Goal: Complete application form: Complete application form

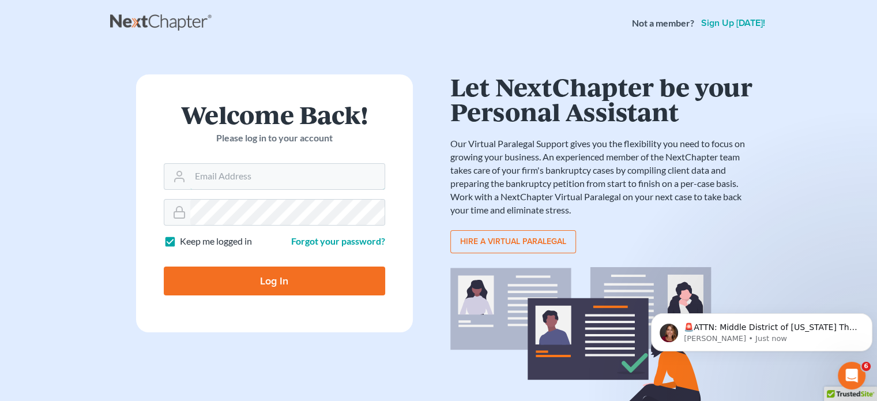
type input "[EMAIL_ADDRESS][DOMAIN_NAME]"
click at [281, 276] on input "Log In" at bounding box center [274, 280] width 221 height 29
type input "Thinking..."
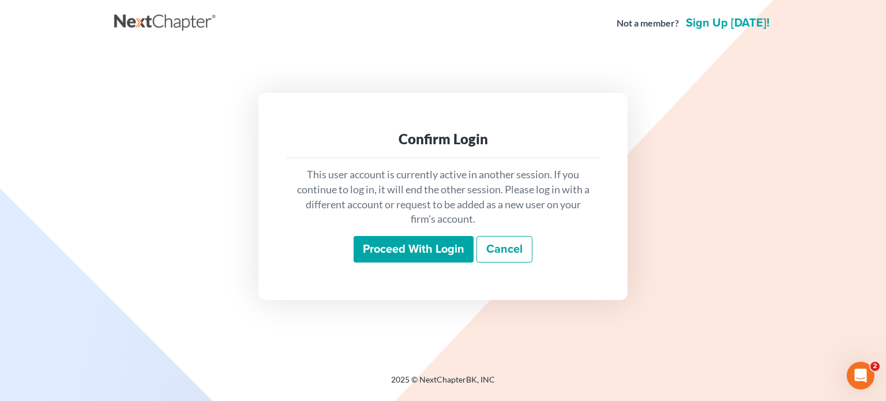
click at [412, 250] on input "Proceed with login" at bounding box center [413, 249] width 120 height 27
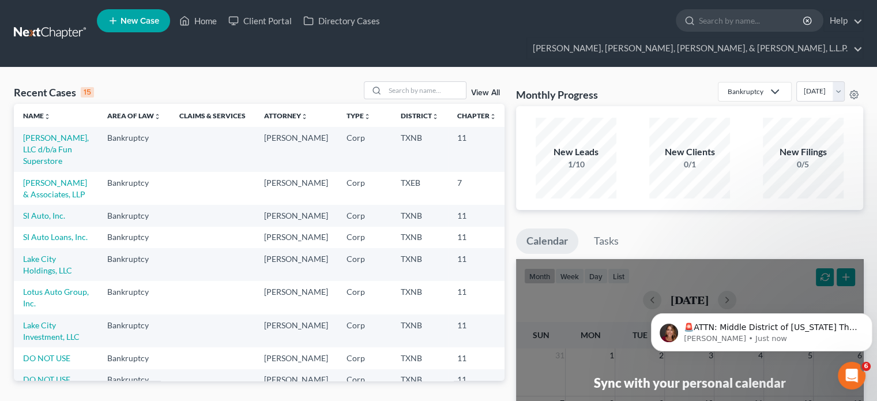
click at [113, 17] on icon at bounding box center [113, 21] width 10 height 14
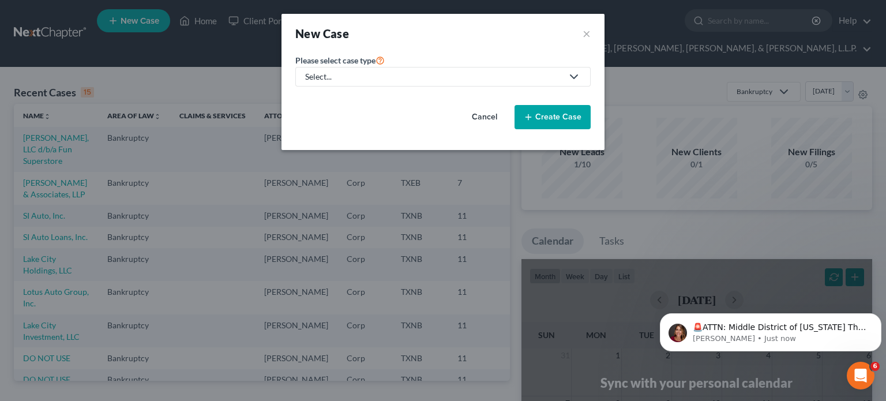
click at [575, 77] on polyline at bounding box center [573, 76] width 7 height 3
click at [318, 100] on div "Bankruptcy" at bounding box center [332, 99] width 52 height 12
select select "78"
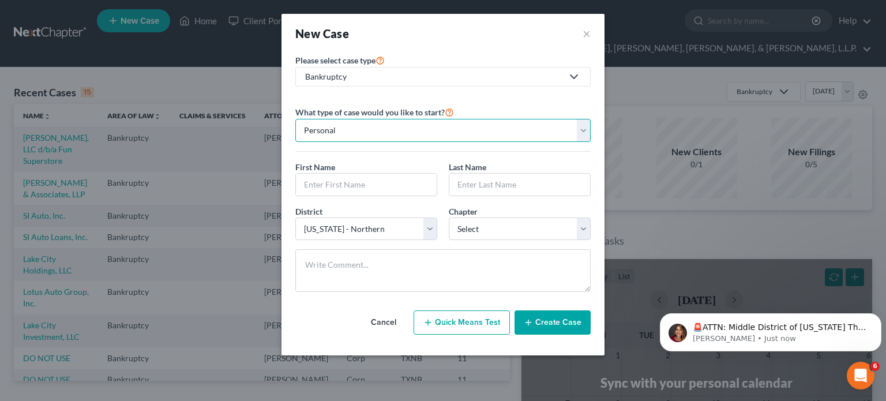
click at [581, 131] on select "Personal Business" at bounding box center [442, 130] width 295 height 23
select select "1"
click at [295, 119] on select "Personal Business" at bounding box center [442, 130] width 295 height 23
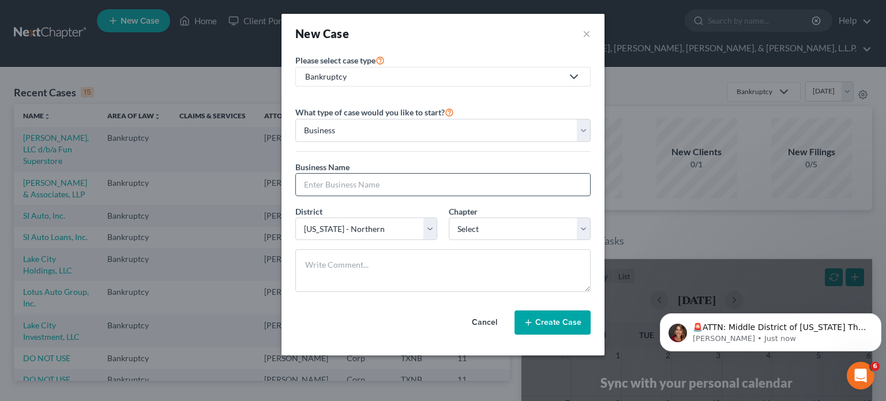
click at [337, 183] on input "text" at bounding box center [443, 185] width 294 height 22
type input "m"
type input "Missy Made Well Inc dba Twisted Wares"
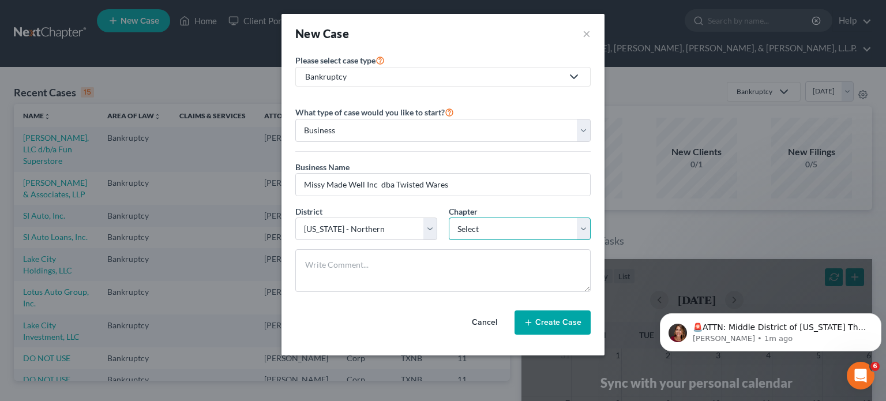
click at [585, 231] on select "Select 7 11 12" at bounding box center [520, 228] width 142 height 23
select select "0"
click at [449, 217] on select "Select 7 11 12" at bounding box center [520, 228] width 142 height 23
click at [529, 319] on icon "button" at bounding box center [527, 322] width 9 height 9
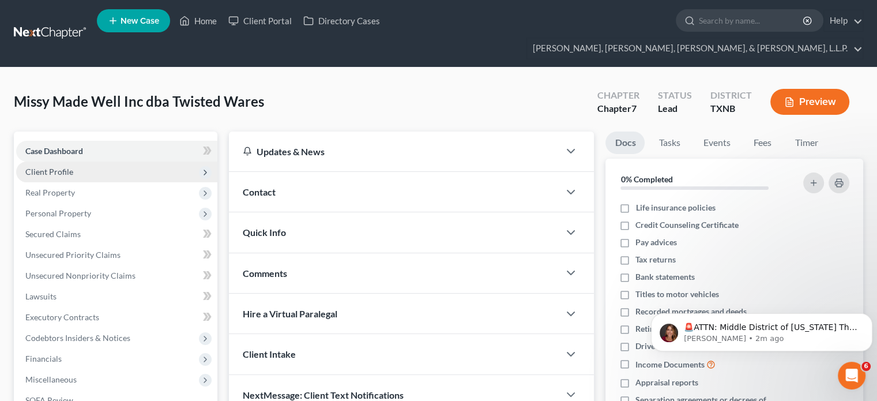
click at [66, 167] on span "Client Profile" at bounding box center [49, 172] width 48 height 10
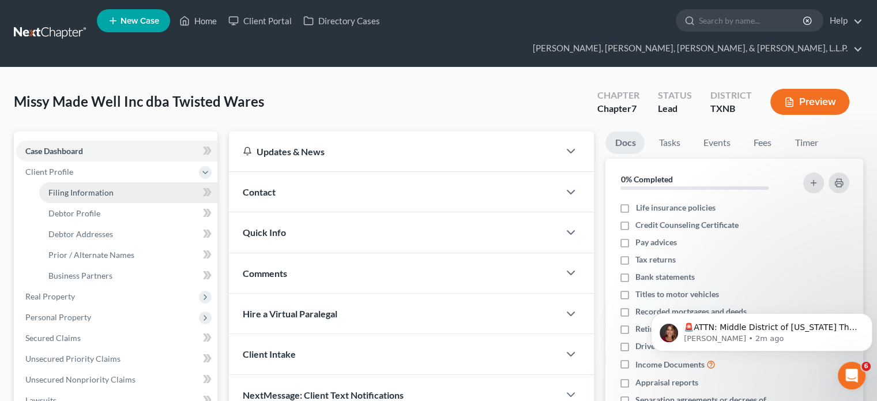
click at [92, 187] on span "Filing Information" at bounding box center [80, 192] width 65 height 10
select select "1"
select select "0"
select select "78"
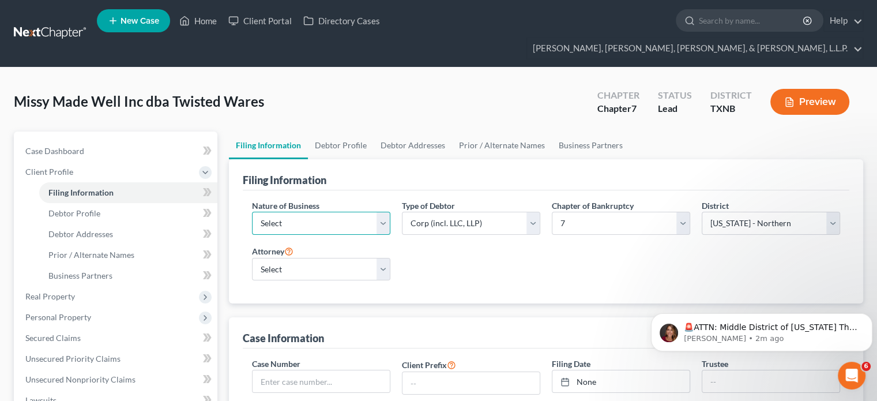
click at [383, 212] on select "Select Clearing Bank Commodity Broker Health Care Business Other Railroad Singl…" at bounding box center [321, 223] width 138 height 23
select select "3"
click at [252, 212] on select "Select Clearing Bank Commodity Broker Health Care Business Other Railroad Singl…" at bounding box center [321, 223] width 138 height 23
click at [383, 258] on select "Select Mark Castillo - TXEB Robert Rowe - TXEB Victor Solyanik - TX" at bounding box center [321, 269] width 138 height 23
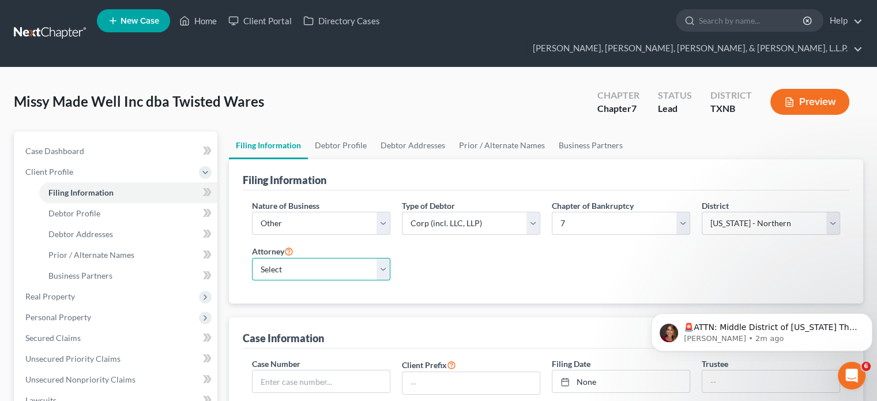
select select "1"
click at [252, 258] on select "Select Mark Castillo - TXEB Robert Rowe - TXEB Victor Solyanik - TX" at bounding box center [321, 269] width 138 height 23
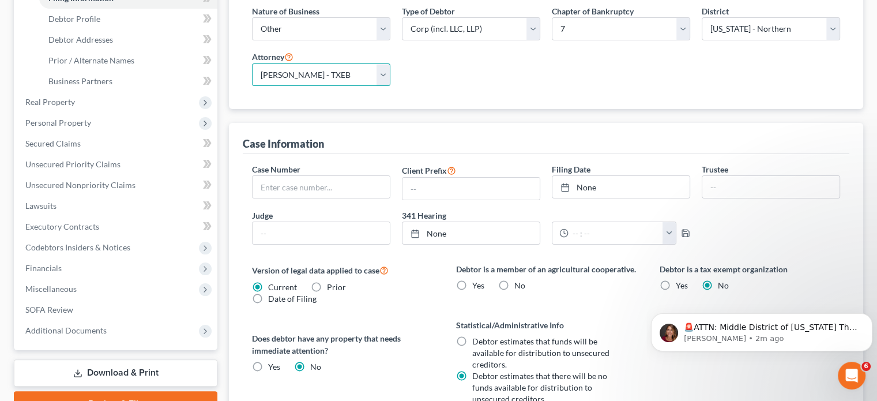
scroll to position [231, 0]
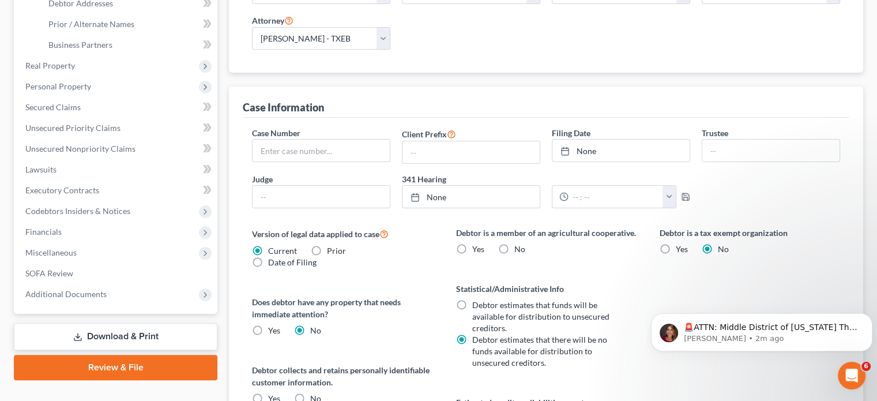
click at [514, 243] on label "No" at bounding box center [519, 249] width 11 height 12
click at [519, 243] on input "No" at bounding box center [522, 246] width 7 height 7
radio input "true"
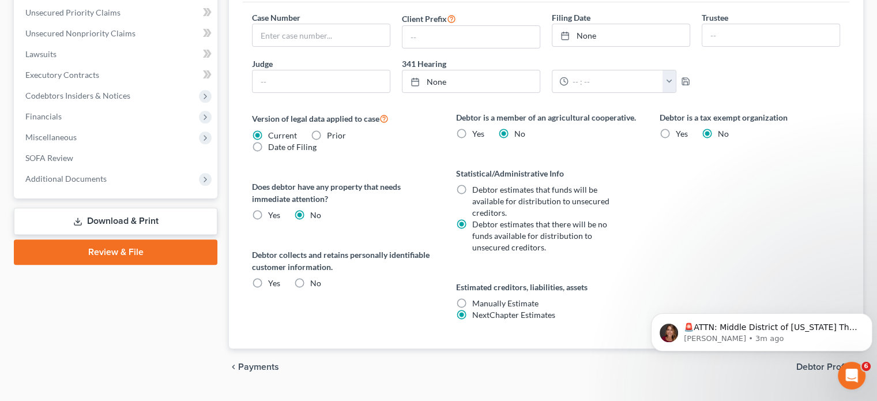
click at [310, 277] on label "No" at bounding box center [315, 283] width 11 height 12
click at [315, 277] on input "No" at bounding box center [318, 280] width 7 height 7
radio input "true"
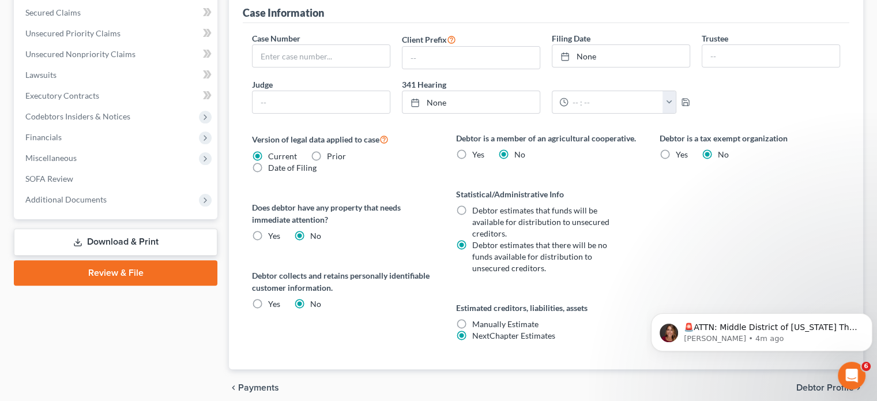
scroll to position [63, 0]
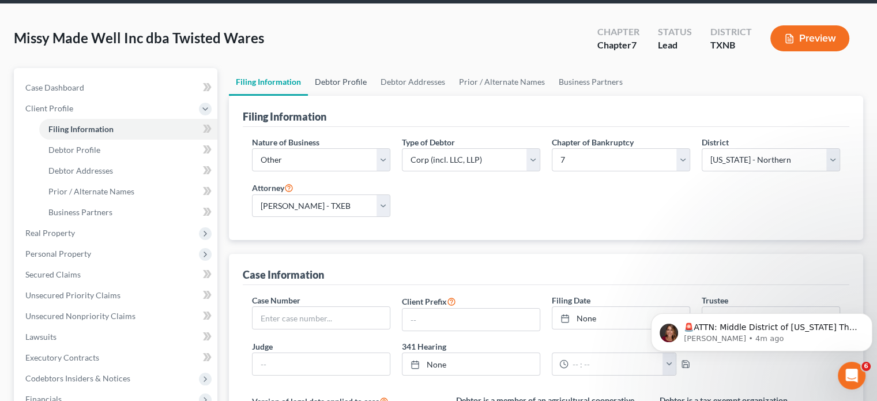
click at [355, 68] on link "Debtor Profile" at bounding box center [341, 82] width 66 height 28
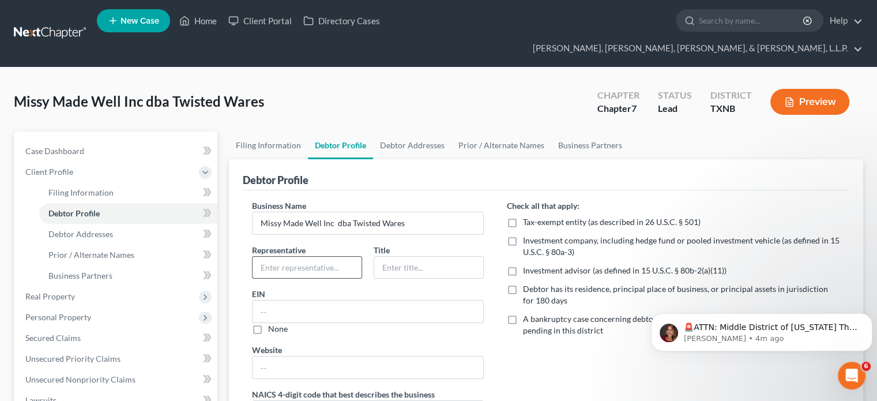
click at [274, 257] on input "text" at bounding box center [307, 268] width 109 height 22
type input "Melissa Livingston"
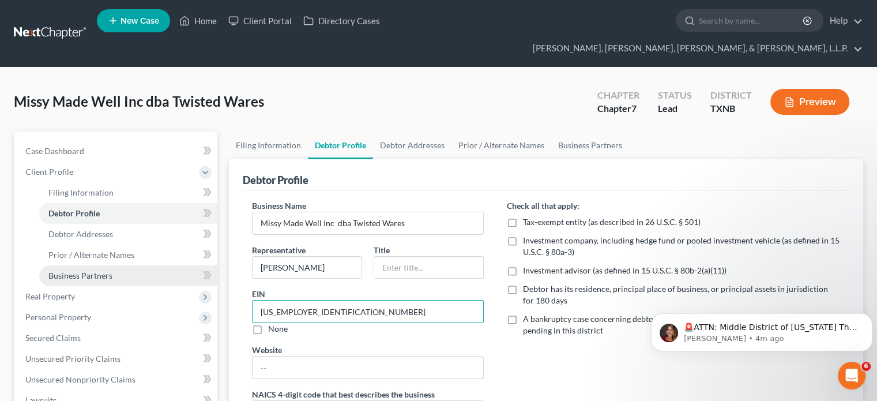
type input "47-2358946"
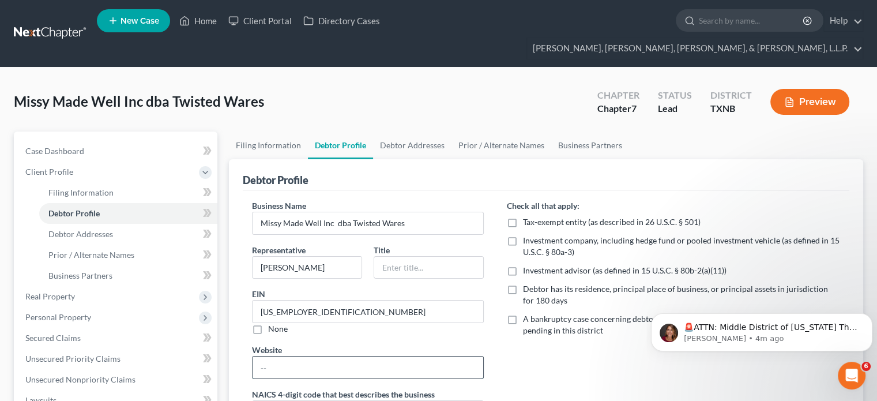
click at [277, 356] on input "text" at bounding box center [368, 367] width 231 height 22
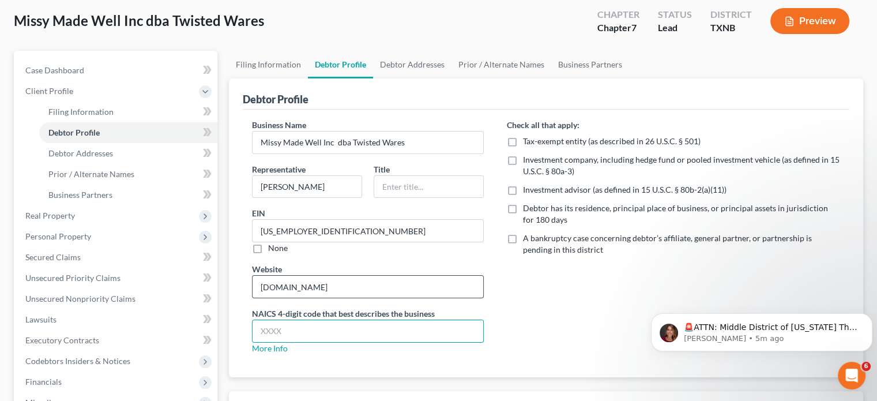
scroll to position [115, 0]
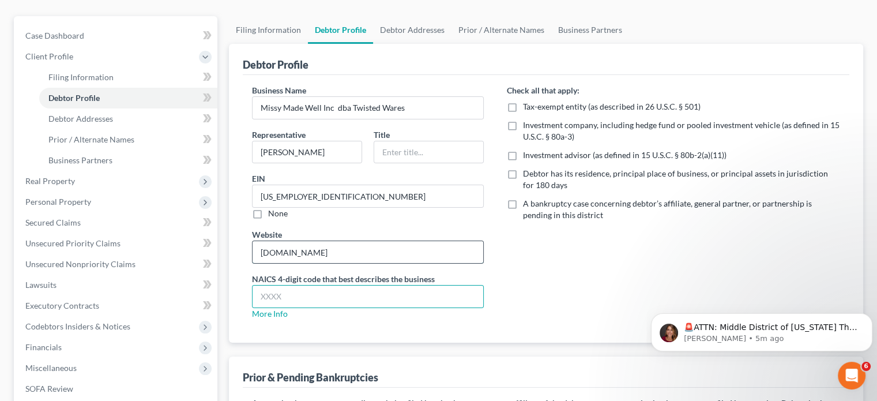
click at [258, 241] on input "twistedwares.com" at bounding box center [368, 252] width 231 height 22
type input "www.twistedwares.com"
type input "454390"
drag, startPoint x: 428, startPoint y: 123, endPoint x: 422, endPoint y: 133, distance: 11.4
click at [428, 141] on input "text" at bounding box center [428, 152] width 109 height 22
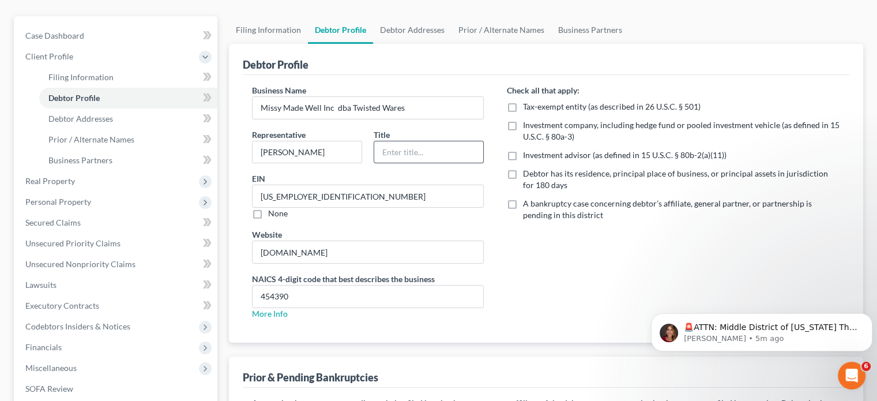
click at [422, 141] on input "text" at bounding box center [428, 152] width 109 height 22
type input "CEO"
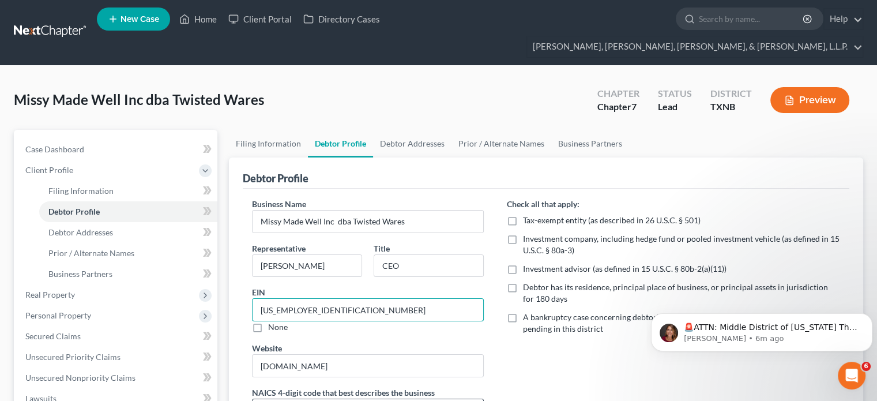
scroll to position [0, 0]
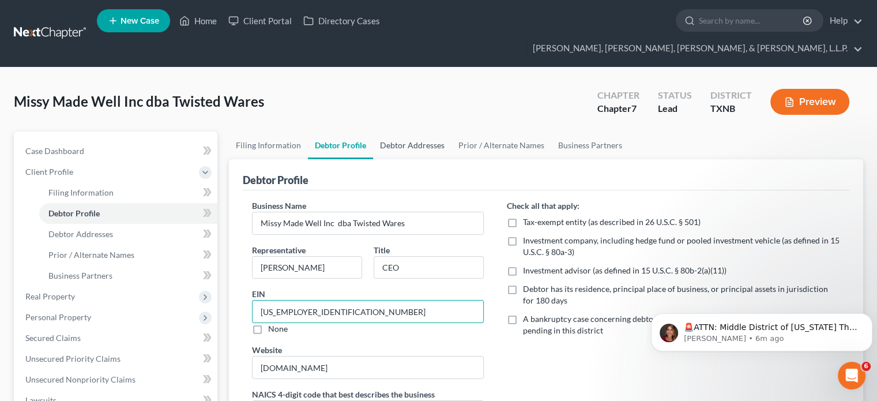
click at [428, 131] on link "Debtor Addresses" at bounding box center [412, 145] width 78 height 28
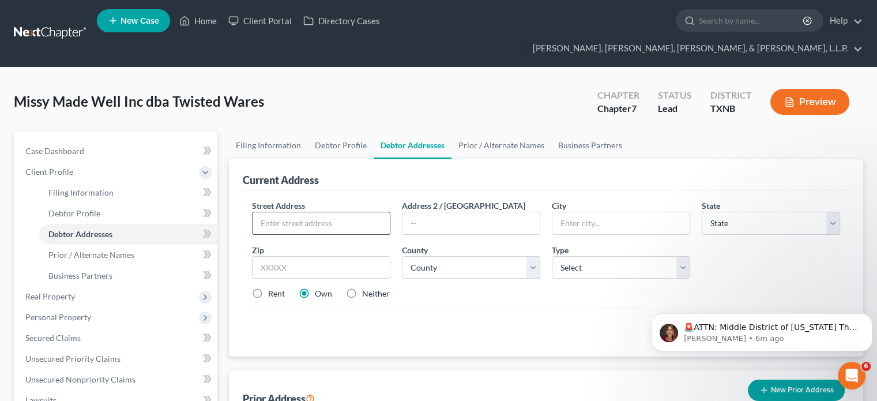
click at [285, 212] on input "text" at bounding box center [321, 223] width 137 height 22
type input "1501 Randolph Street, #C3"
type input "Carrollton"
select select "45"
type input "75006"
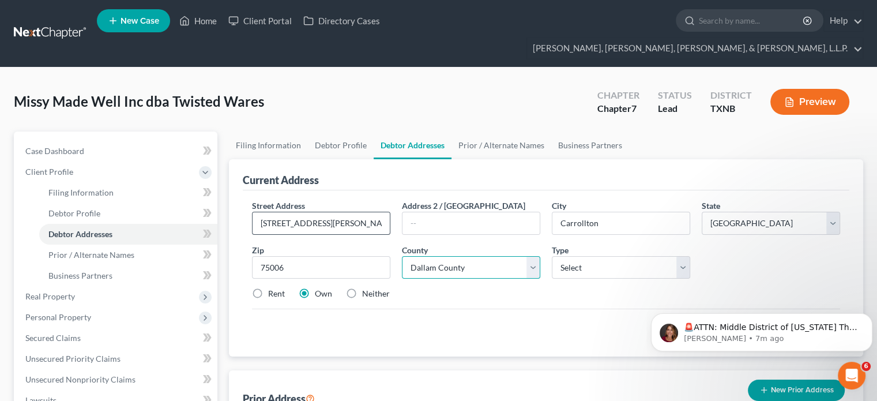
select select "56"
click at [684, 256] on select "Select Business Mailing Location of Assets" at bounding box center [621, 267] width 138 height 23
select select "0"
click at [552, 256] on select "Select Business Mailing Location of Assets" at bounding box center [621, 267] width 138 height 23
click at [362, 288] on label "Neither" at bounding box center [376, 294] width 28 height 12
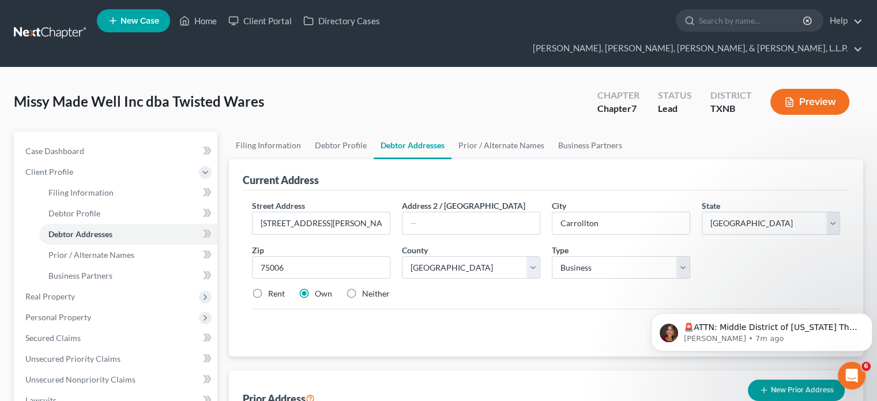
click at [367, 288] on input "Neither" at bounding box center [370, 291] width 7 height 7
radio input "true"
click at [800, 301] on body "🚨ATTN: Middle District of Florida The court has added a new Credit Counseling F…" at bounding box center [761, 328] width 221 height 71
click at [853, 374] on icon "Open Intercom Messenger" at bounding box center [850, 373] width 19 height 19
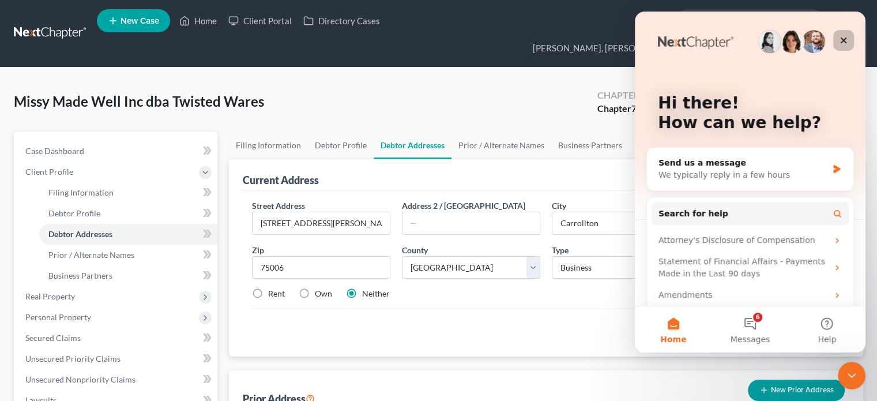
click at [850, 40] on div "Close" at bounding box center [843, 40] width 21 height 21
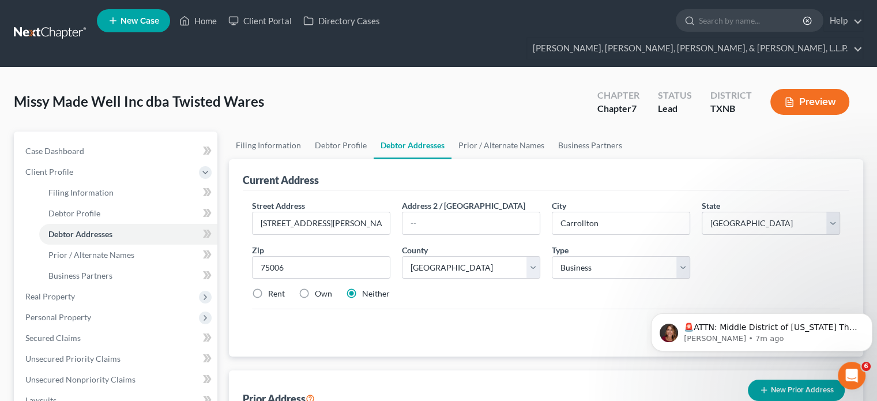
click at [602, 322] on div "Street Address * 1501 Randolph Street, #C3 Address 2 / PO Box City * Carrollton…" at bounding box center [546, 273] width 606 height 166
click at [779, 301] on body "🚨ATTN: Middle District of Florida The court has added a new Credit Counseling F…" at bounding box center [761, 328] width 221 height 71
click at [869, 317] on icon "Dismiss notification" at bounding box center [869, 316] width 6 height 6
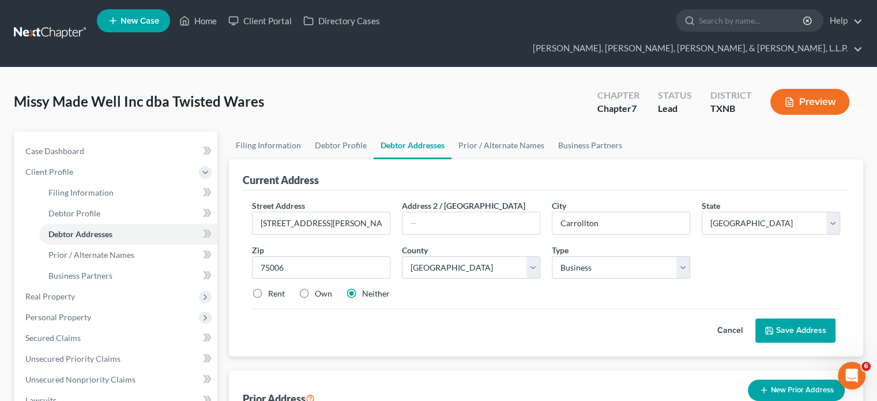
click at [789, 318] on button "Save Address" at bounding box center [795, 330] width 80 height 24
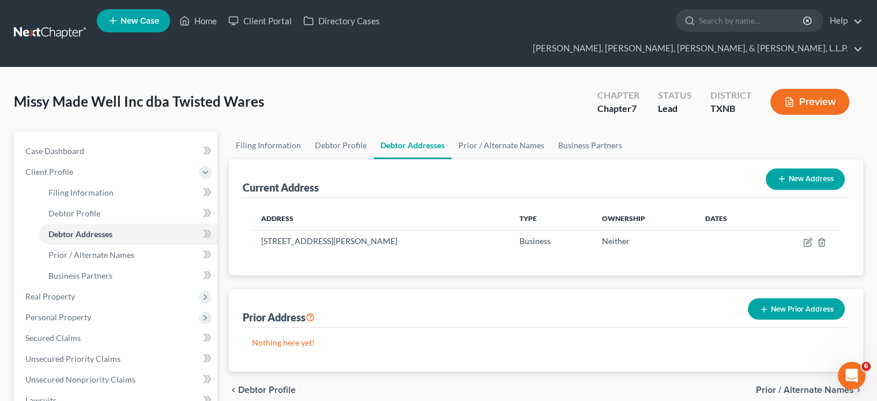
click at [782, 176] on line "button" at bounding box center [782, 178] width 0 height 5
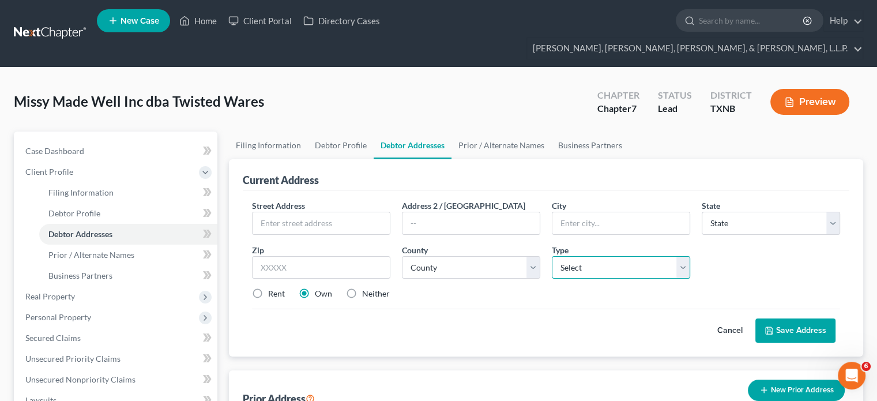
click at [687, 256] on select "Select Business Mailing Location of Assets" at bounding box center [621, 267] width 138 height 23
select select "1"
click at [552, 256] on select "Select Business Mailing Location of Assets" at bounding box center [621, 267] width 138 height 23
click at [308, 212] on input "text" at bounding box center [321, 223] width 137 height 22
type input "1908 Regents Park Drive"
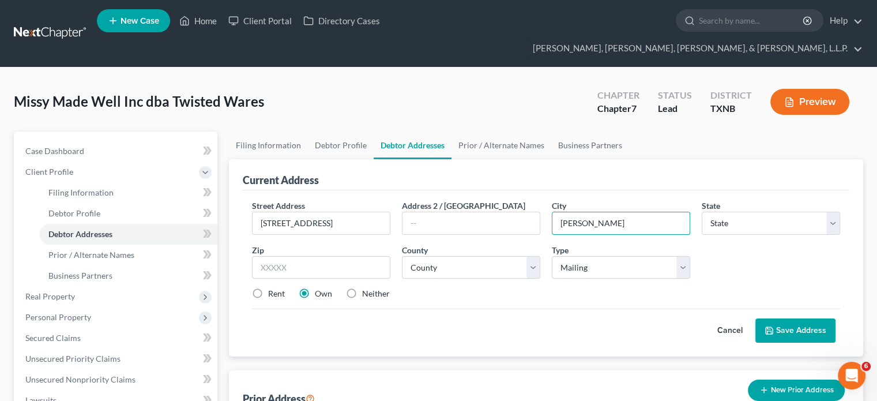
type input "McKinney"
select select "45"
type input "75072"
select select "42"
click at [362, 288] on label "Neither" at bounding box center [376, 294] width 28 height 12
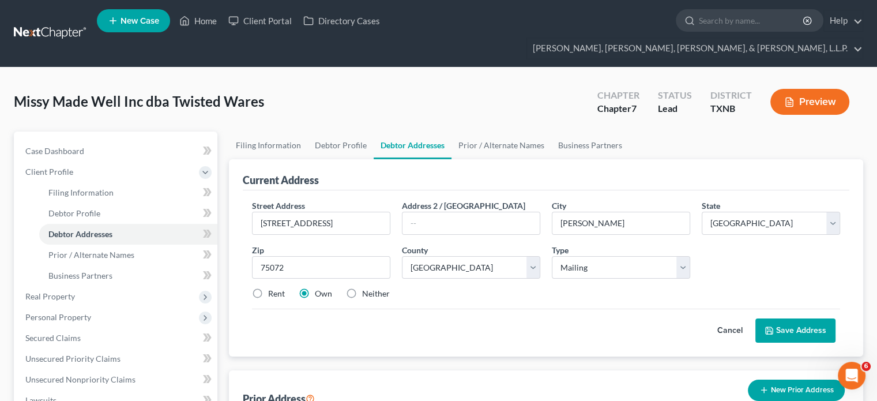
click at [367, 288] on input "Neither" at bounding box center [370, 291] width 7 height 7
radio input "true"
click at [798, 318] on button "Save Address" at bounding box center [795, 330] width 80 height 24
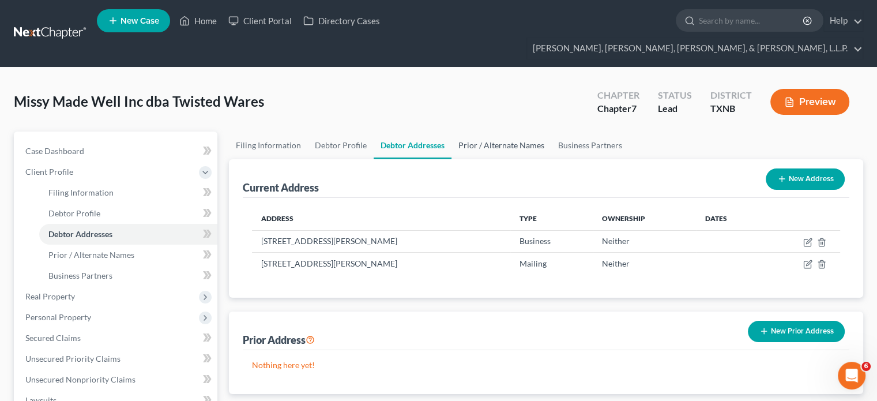
click at [502, 131] on link "Prior / Alternate Names" at bounding box center [501, 145] width 100 height 28
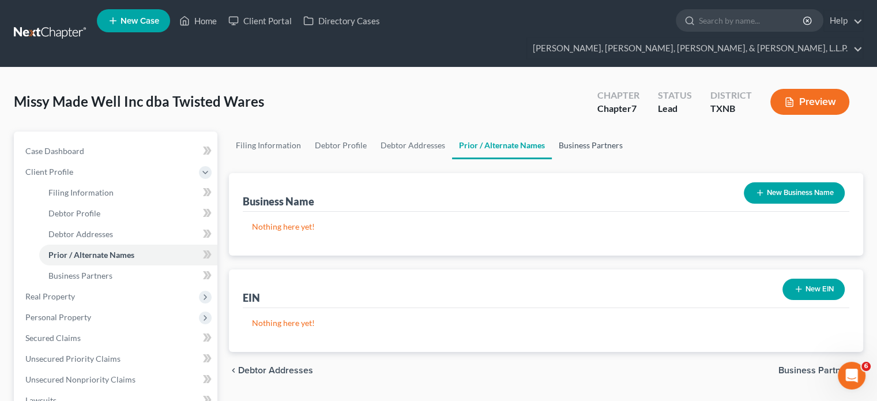
click at [564, 131] on link "Business Partners" at bounding box center [591, 145] width 78 height 28
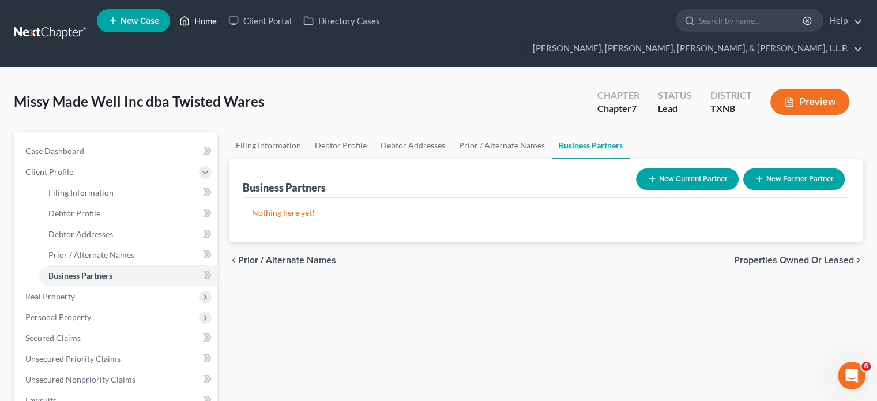
click at [203, 20] on link "Home" at bounding box center [198, 20] width 49 height 21
